Goal: Task Accomplishment & Management: Use online tool/utility

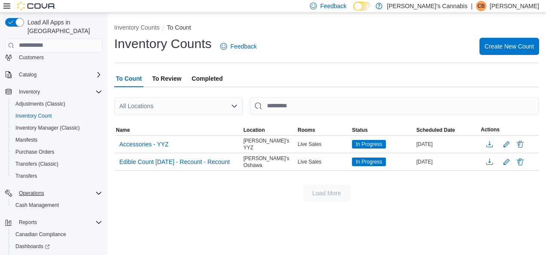
scroll to position [56, 0]
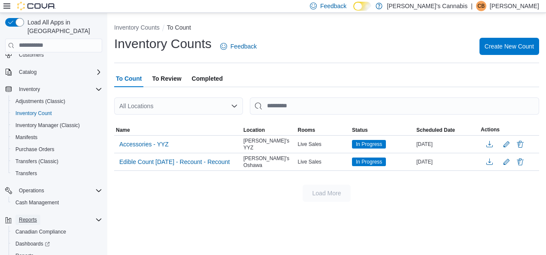
click at [34, 215] on span "Reports" at bounding box center [28, 220] width 18 height 10
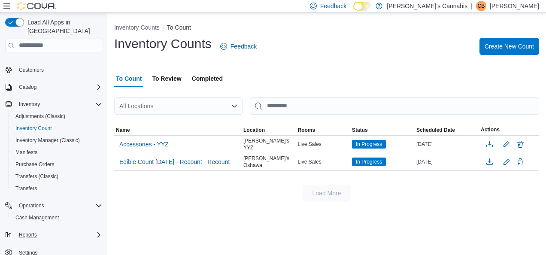
scroll to position [40, 0]
click at [29, 232] on span "Reports" at bounding box center [28, 235] width 18 height 7
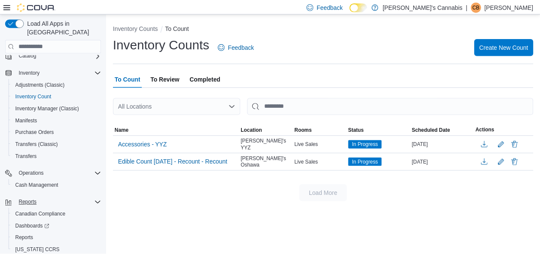
scroll to position [88, 0]
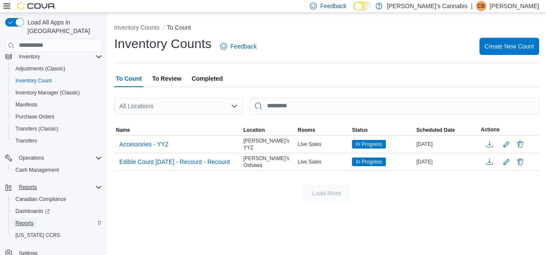
click at [24, 220] on span "Reports" at bounding box center [24, 223] width 18 height 7
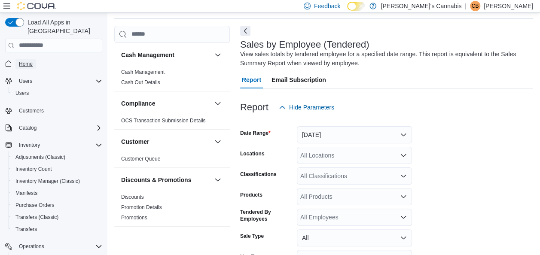
click at [26, 61] on span "Home" at bounding box center [26, 64] width 14 height 7
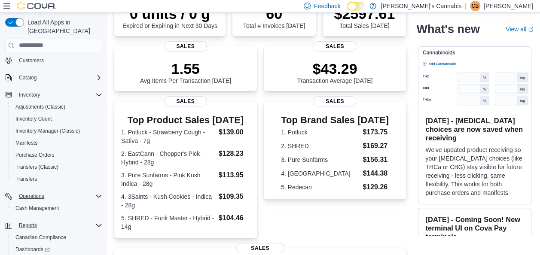
scroll to position [54, 0]
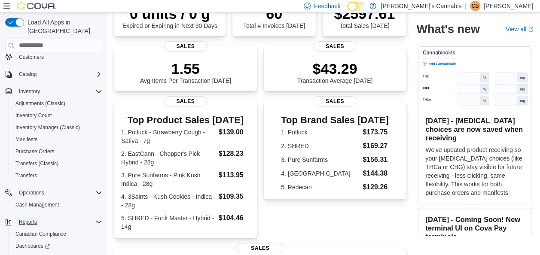
click at [29, 217] on span "Reports" at bounding box center [28, 222] width 18 height 10
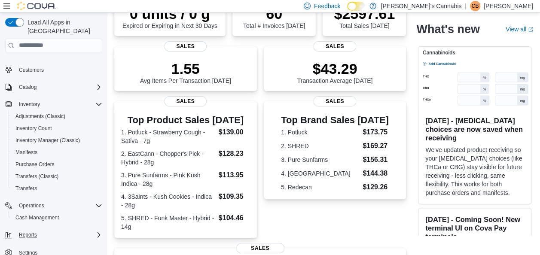
scroll to position [40, 0]
click at [27, 232] on span "Reports" at bounding box center [28, 235] width 18 height 7
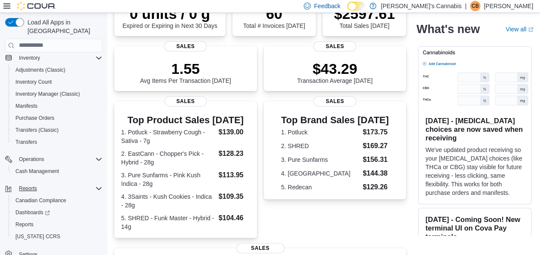
scroll to position [88, 0]
click at [24, 220] on span "Reports" at bounding box center [24, 223] width 18 height 7
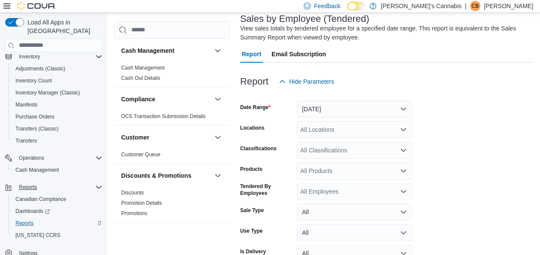
scroll to position [79, 0]
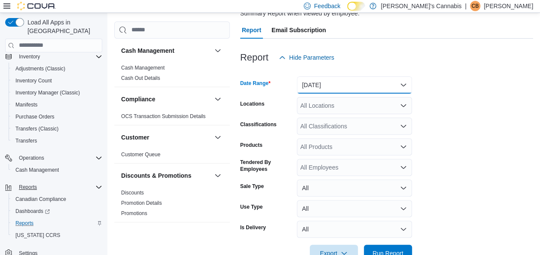
click at [367, 87] on button "[DATE]" at bounding box center [354, 84] width 115 height 17
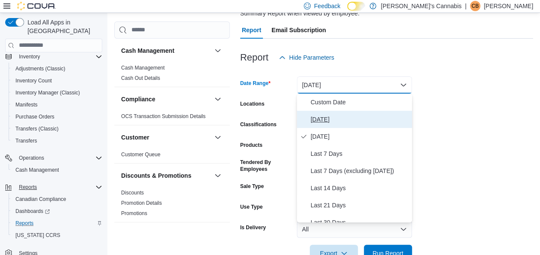
click at [343, 118] on span "[DATE]" at bounding box center [359, 119] width 98 height 10
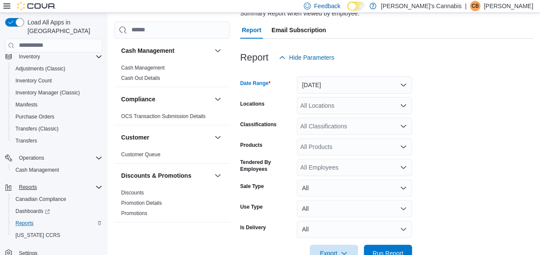
click at [335, 106] on div "All Locations" at bounding box center [354, 105] width 115 height 17
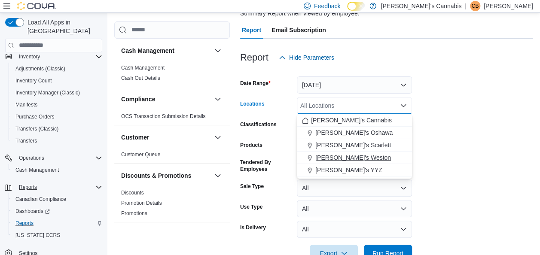
click at [330, 158] on span "[PERSON_NAME]'s Weston" at bounding box center [353, 157] width 76 height 9
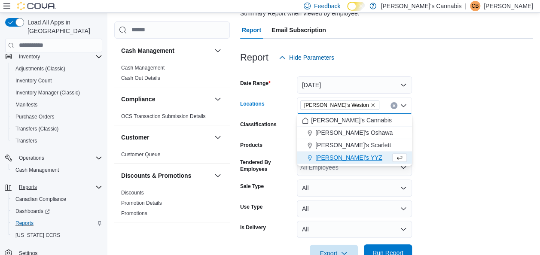
click at [379, 251] on span "Run Report" at bounding box center [387, 253] width 31 height 9
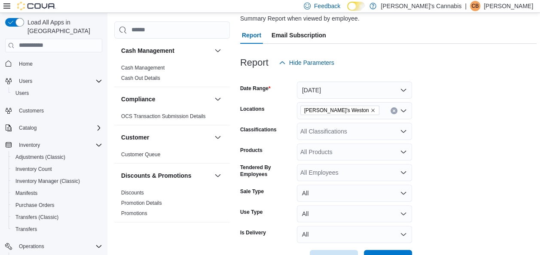
click at [30, 58] on button "Home" at bounding box center [54, 64] width 104 height 12
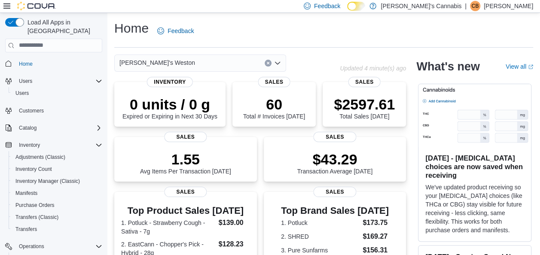
click at [307, 26] on div "Home Feedback" at bounding box center [323, 31] width 419 height 22
